Goal: Task Accomplishment & Management: Manage account settings

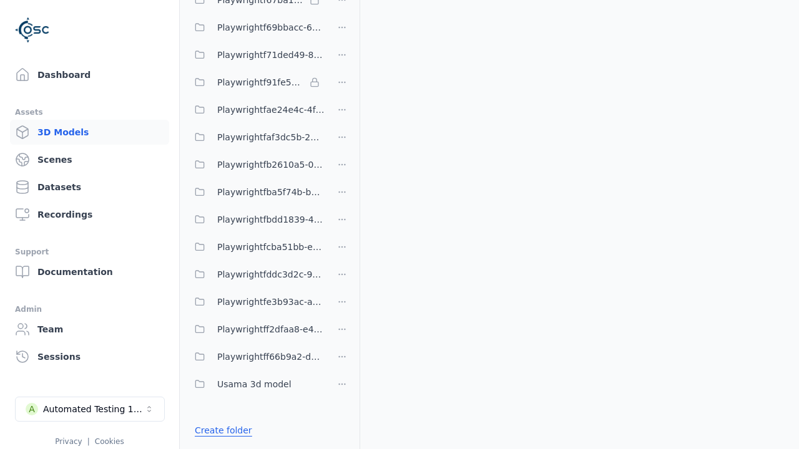
click at [220, 431] on link "Create folder" at bounding box center [223, 430] width 57 height 12
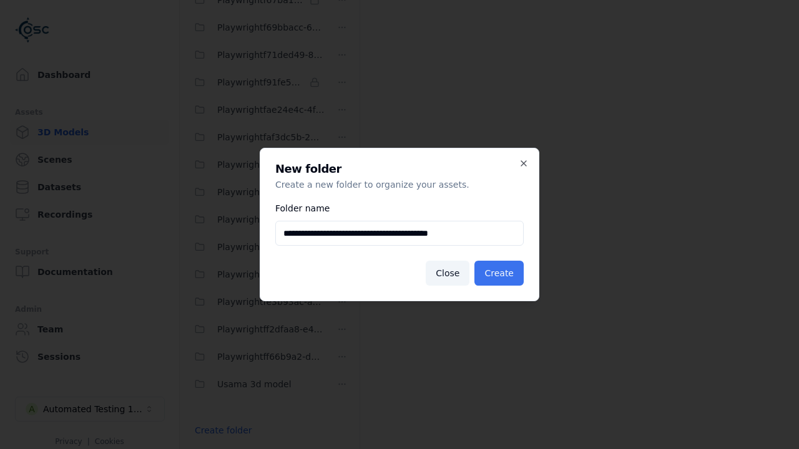
type input "**********"
click at [500, 273] on button "Create" at bounding box center [498, 273] width 49 height 25
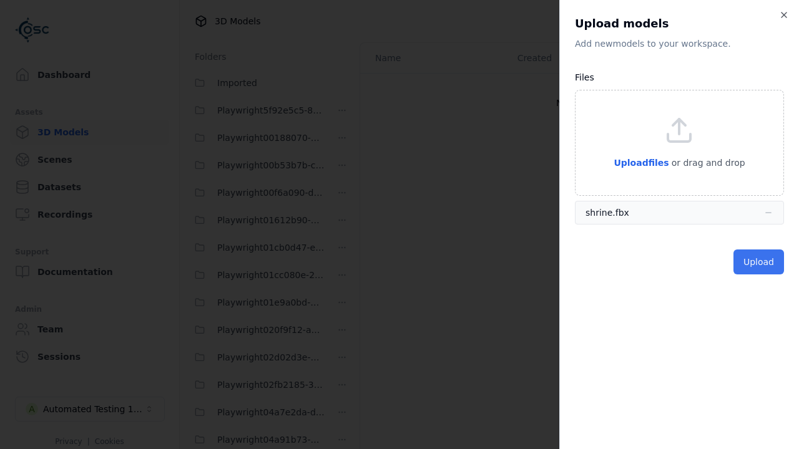
click at [759, 262] on button "Upload" at bounding box center [758, 262] width 51 height 25
